Goal: Navigation & Orientation: Find specific page/section

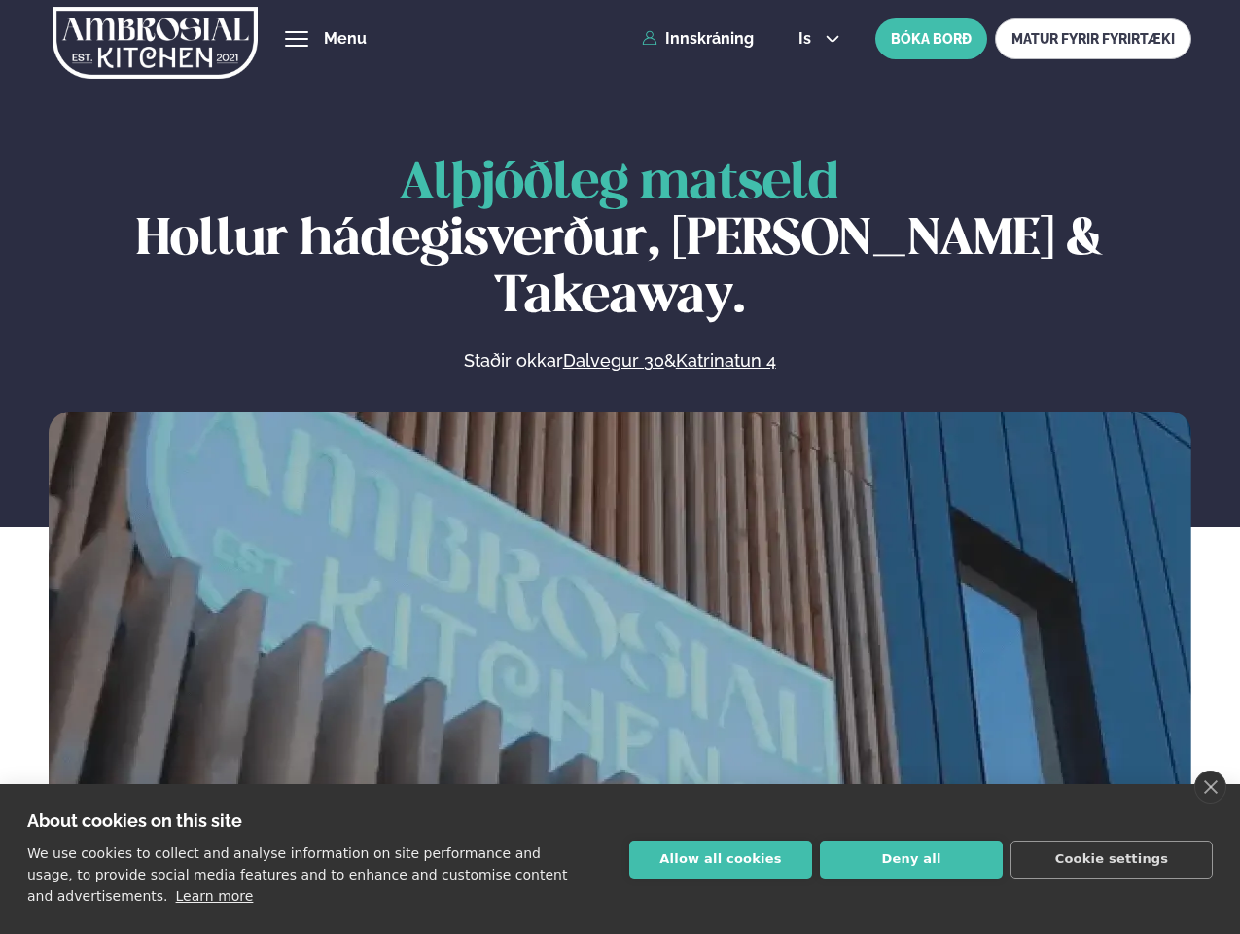
click at [1210, 787] on link "close" at bounding box center [1210, 786] width 32 height 33
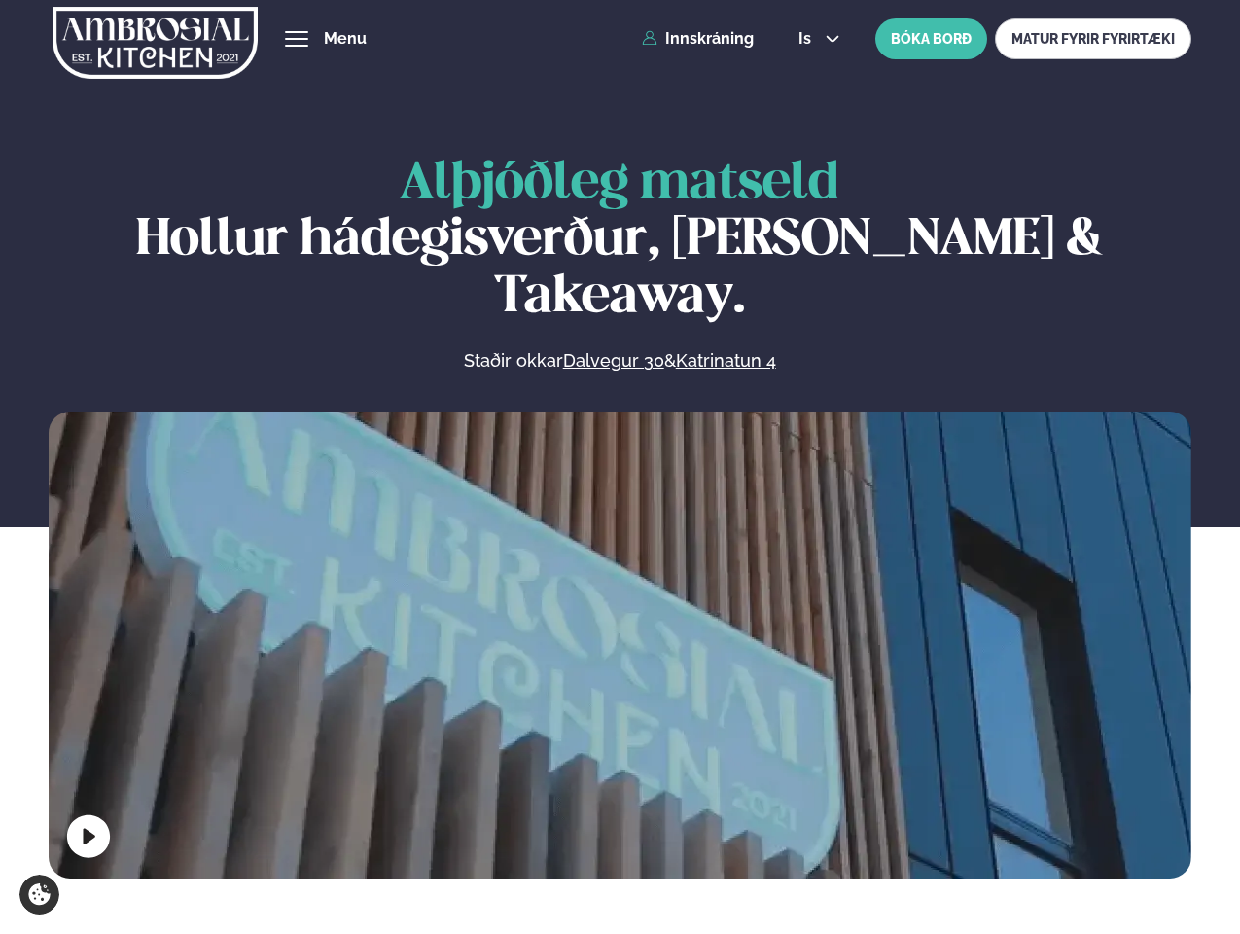
click at [297, 39] on span "hamburger" at bounding box center [297, 39] width 18 height 18
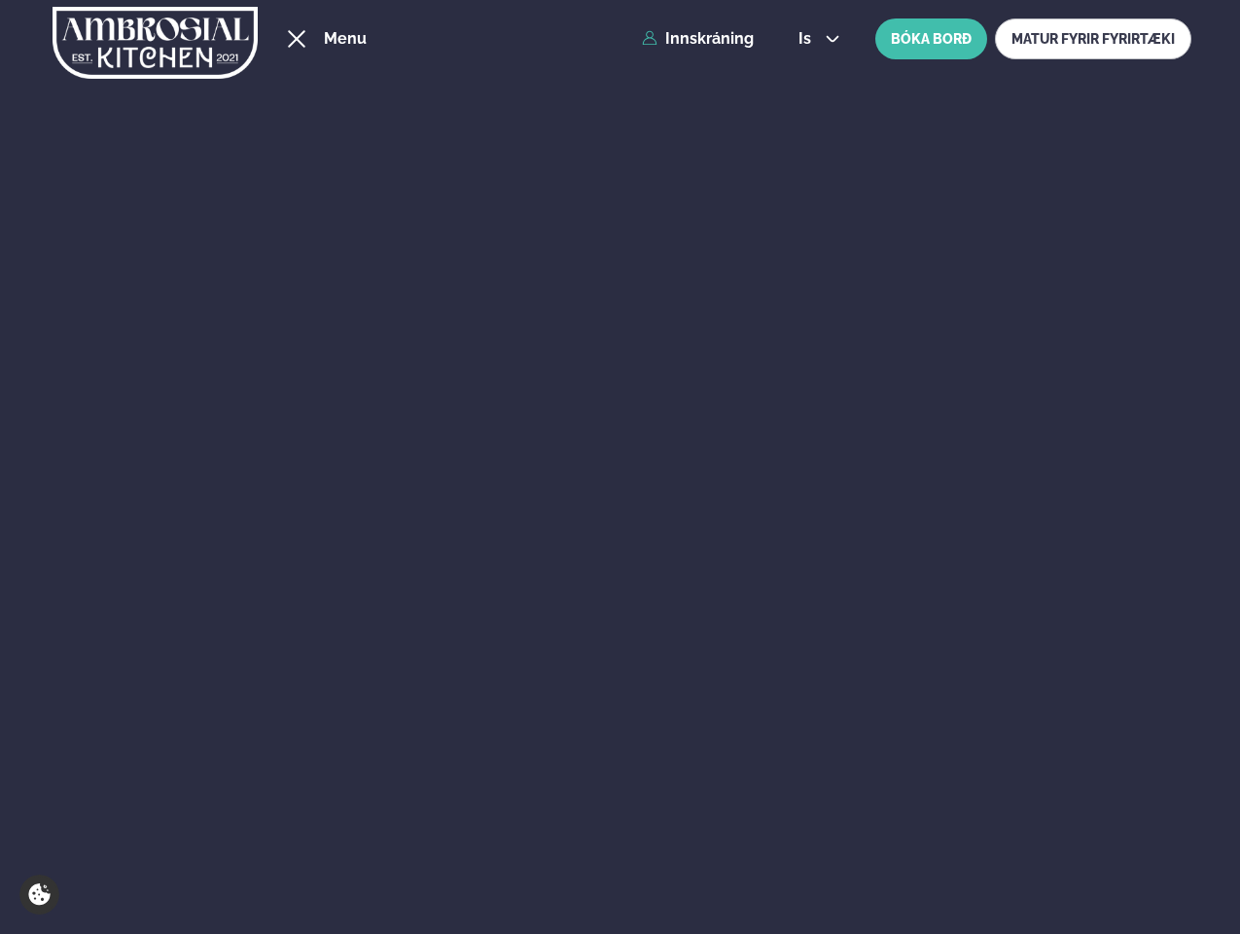
click at [817, 39] on span "is" at bounding box center [807, 39] width 18 height 16
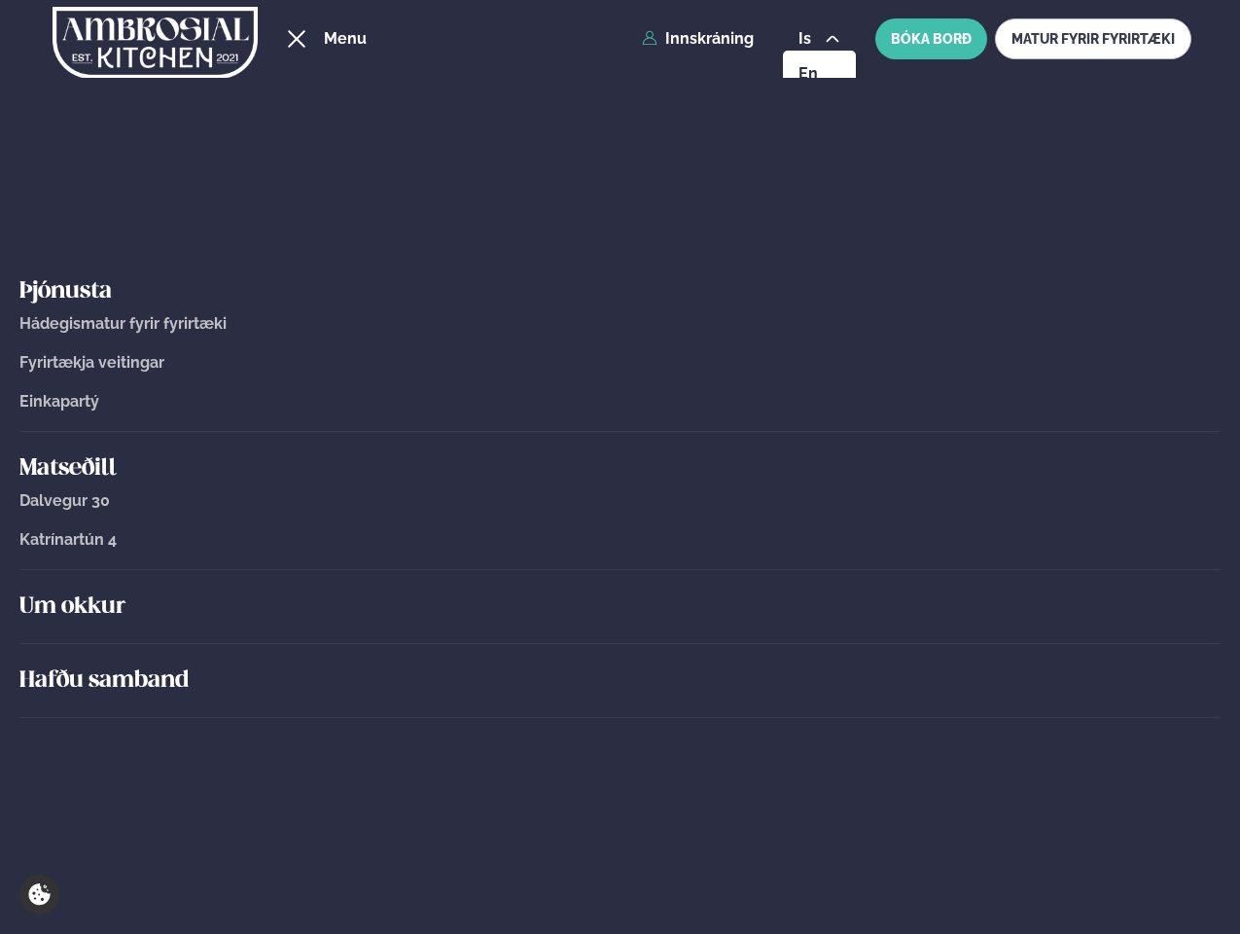
click at [619, 640] on div "Um okkur" at bounding box center [619, 607] width 1201 height 74
